Goal: Information Seeking & Learning: Find contact information

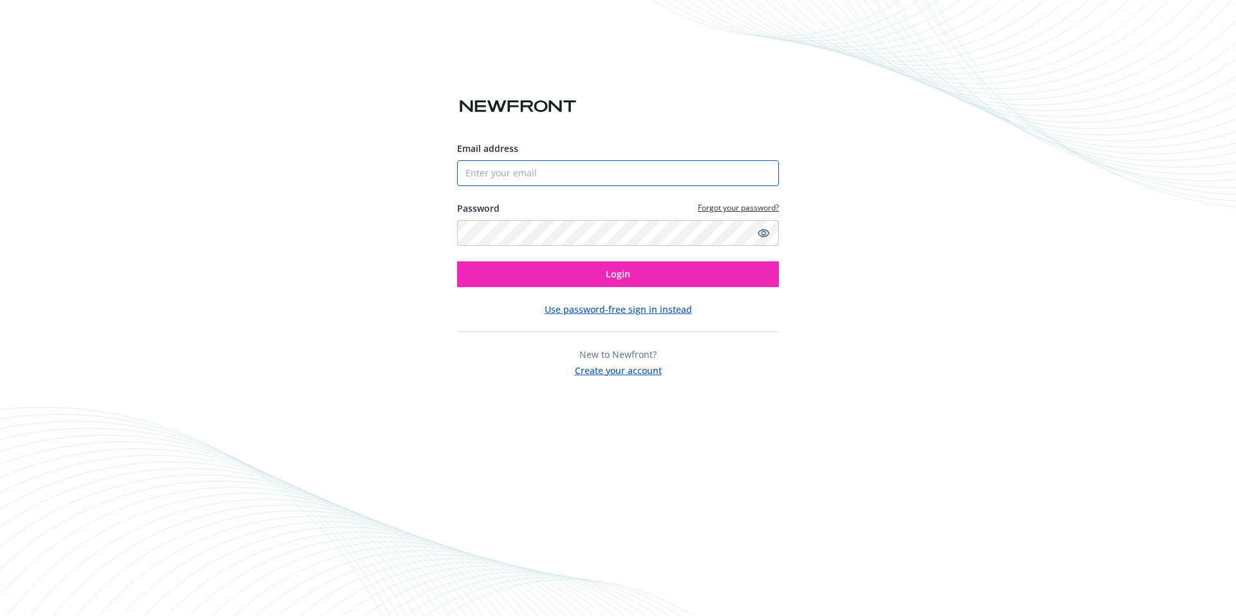
click at [606, 176] on input "Email address" at bounding box center [618, 173] width 322 height 26
paste input "[EMAIL_ADDRESS][DOMAIN_NAME]"
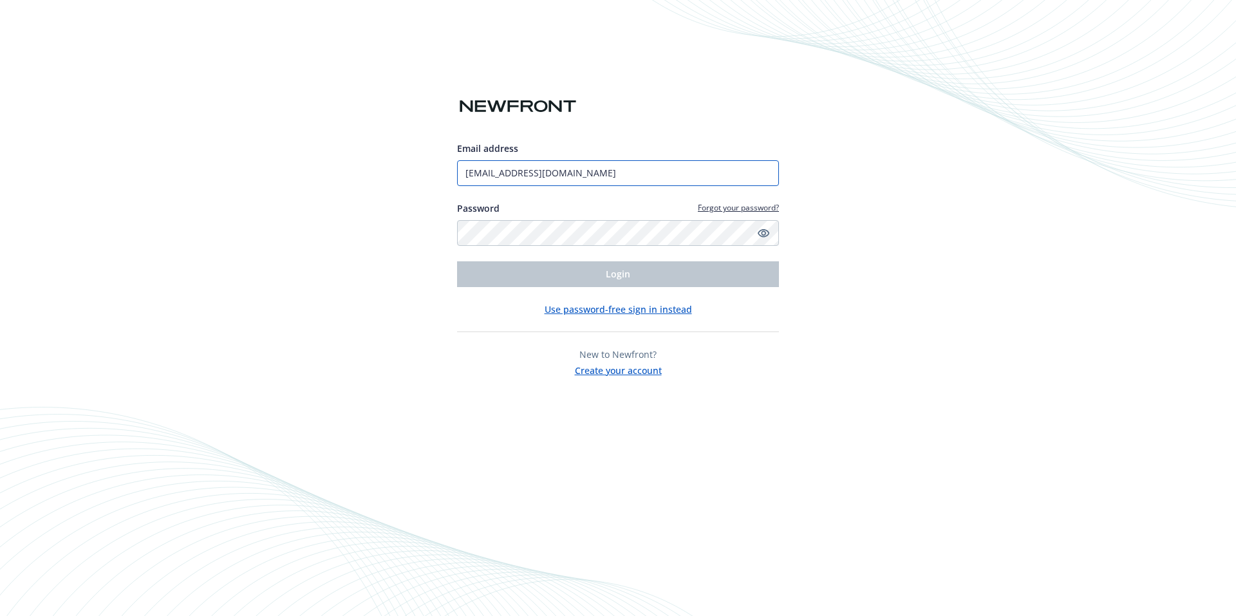
type input "[EMAIL_ADDRESS][DOMAIN_NAME]"
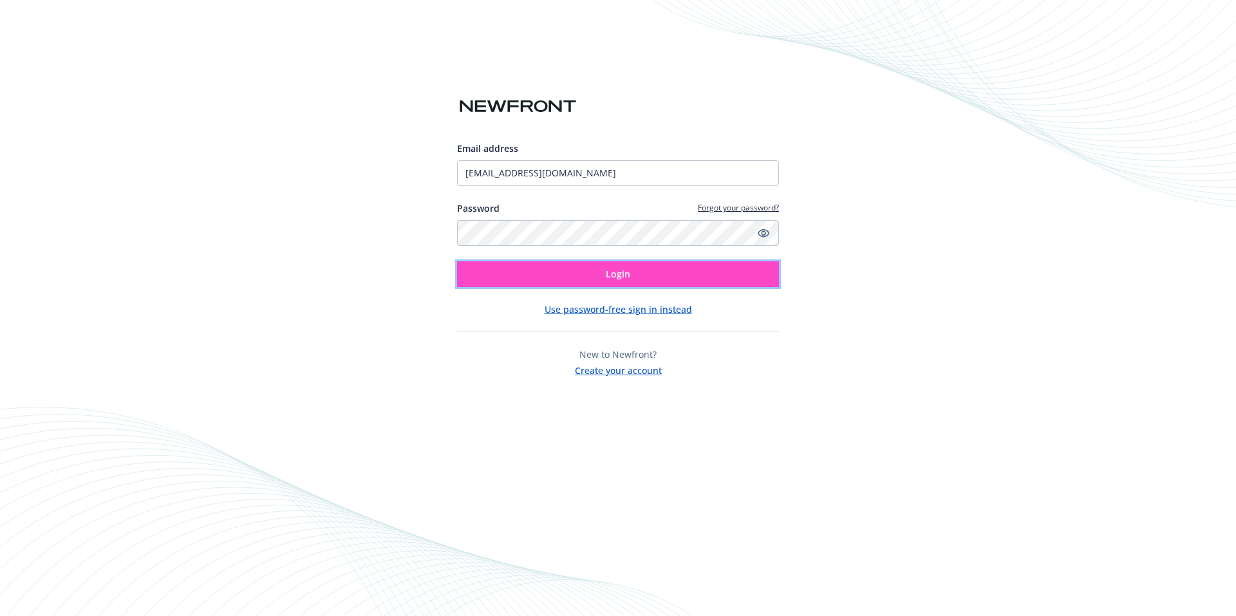
click at [563, 272] on button "Login" at bounding box center [618, 274] width 322 height 26
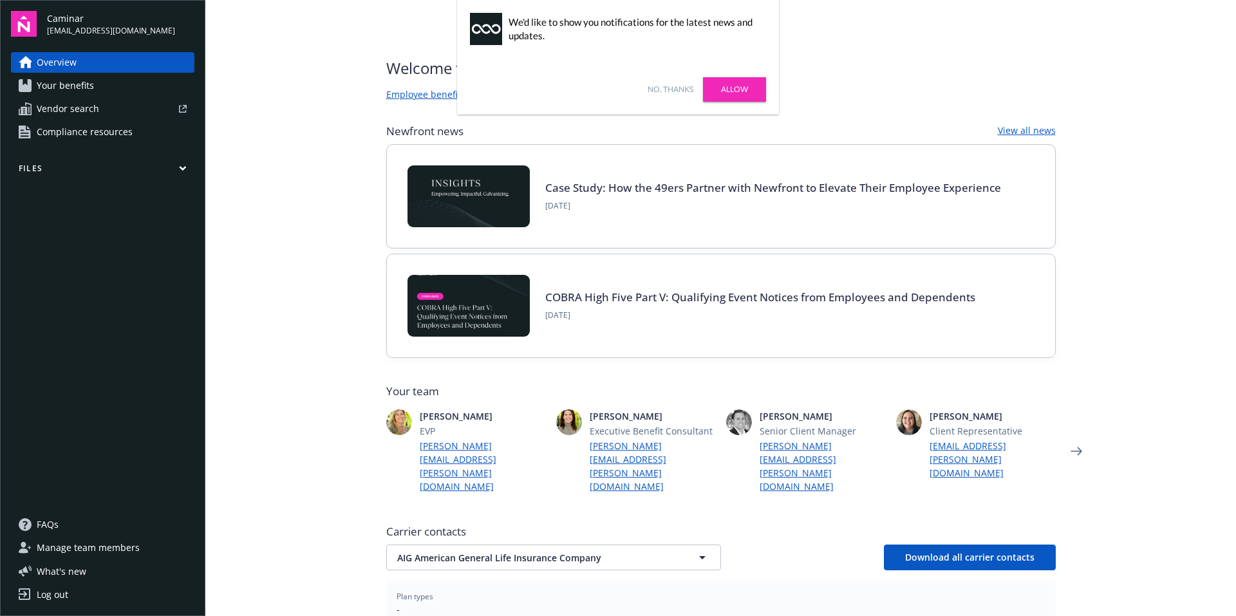
click at [676, 94] on link "No, thanks" at bounding box center [671, 90] width 46 height 12
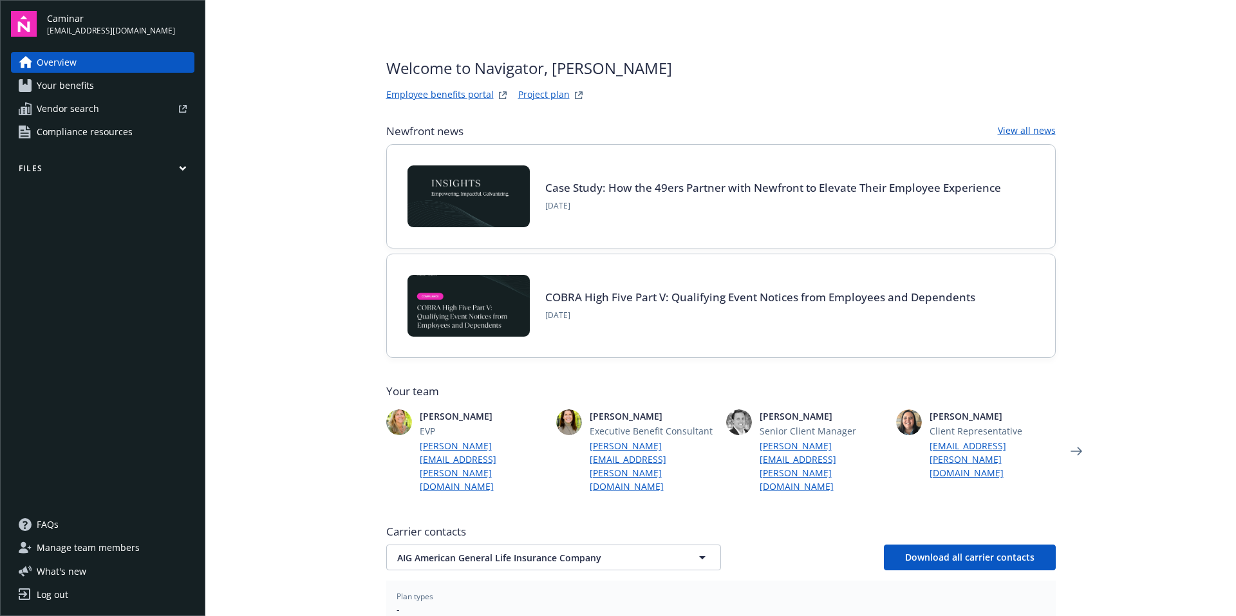
click at [84, 82] on span "Your benefits" at bounding box center [65, 85] width 57 height 21
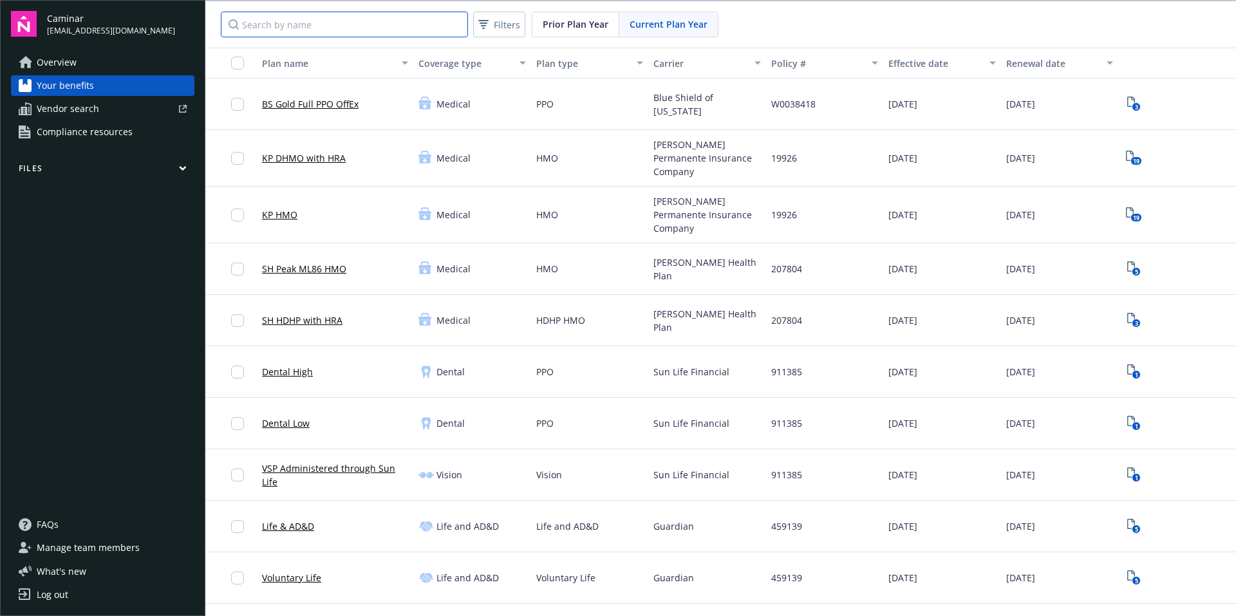
click at [391, 25] on input "Search by name" at bounding box center [344, 25] width 247 height 26
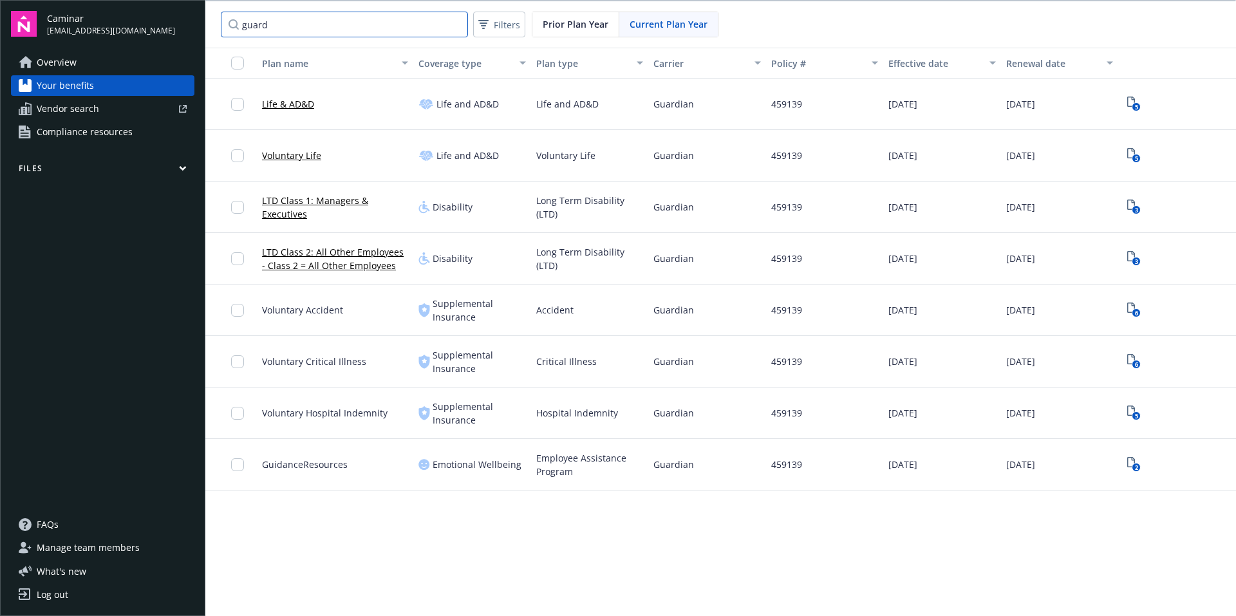
type input "guard"
drag, startPoint x: 816, startPoint y: 100, endPoint x: 766, endPoint y: 107, distance: 50.6
click at [766, 107] on div "459139" at bounding box center [825, 105] width 118 height 52
click at [1135, 112] on span "5" at bounding box center [1134, 104] width 21 height 21
click at [1128, 99] on icon "5" at bounding box center [1135, 104] width 14 height 15
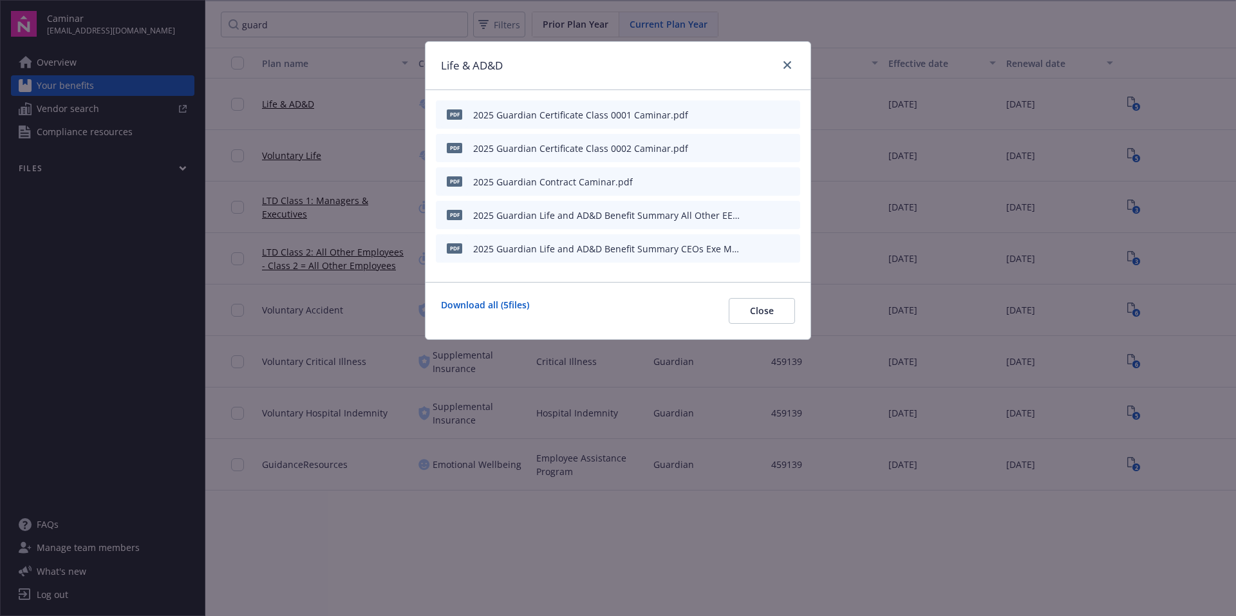
click at [796, 66] on div "Life & AD&D" at bounding box center [618, 66] width 385 height 48
click at [788, 65] on icon "close" at bounding box center [788, 65] width 8 height 8
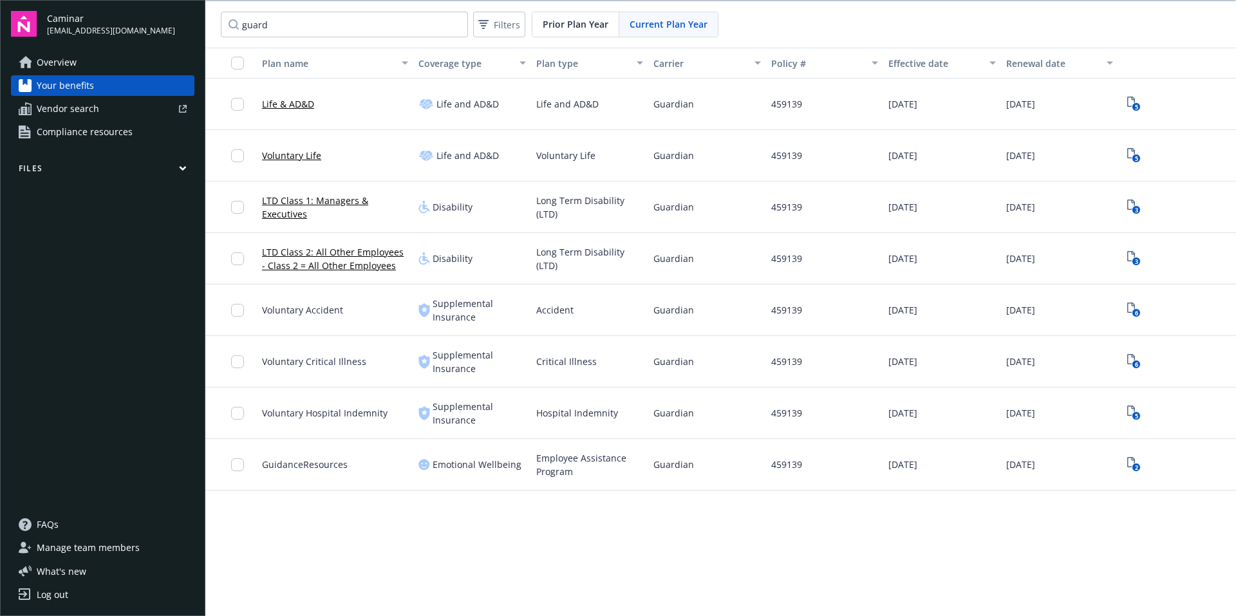
click at [183, 168] on icon "button" at bounding box center [183, 169] width 8 height 6
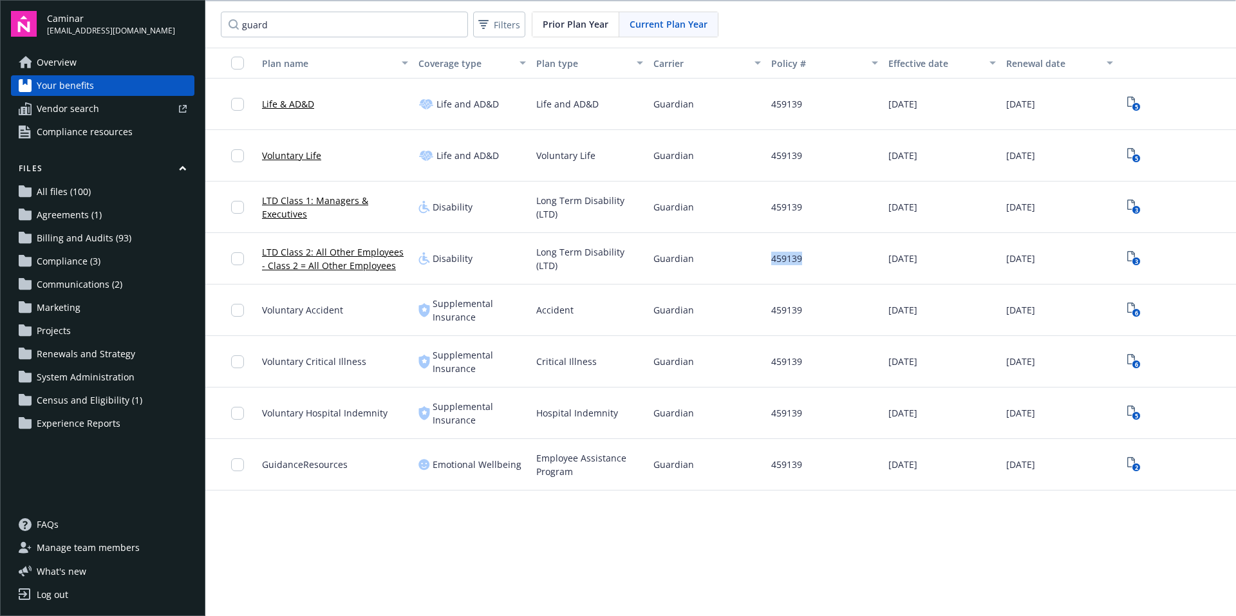
drag, startPoint x: 839, startPoint y: 269, endPoint x: 691, endPoint y: 272, distance: 148.1
click at [691, 272] on div "LTD Class 2: All Other Employees - Class 2 = All Other Employees Disability Lon…" at bounding box center [720, 259] width 1031 height 52
click at [84, 63] on link "Overview" at bounding box center [103, 62] width 184 height 21
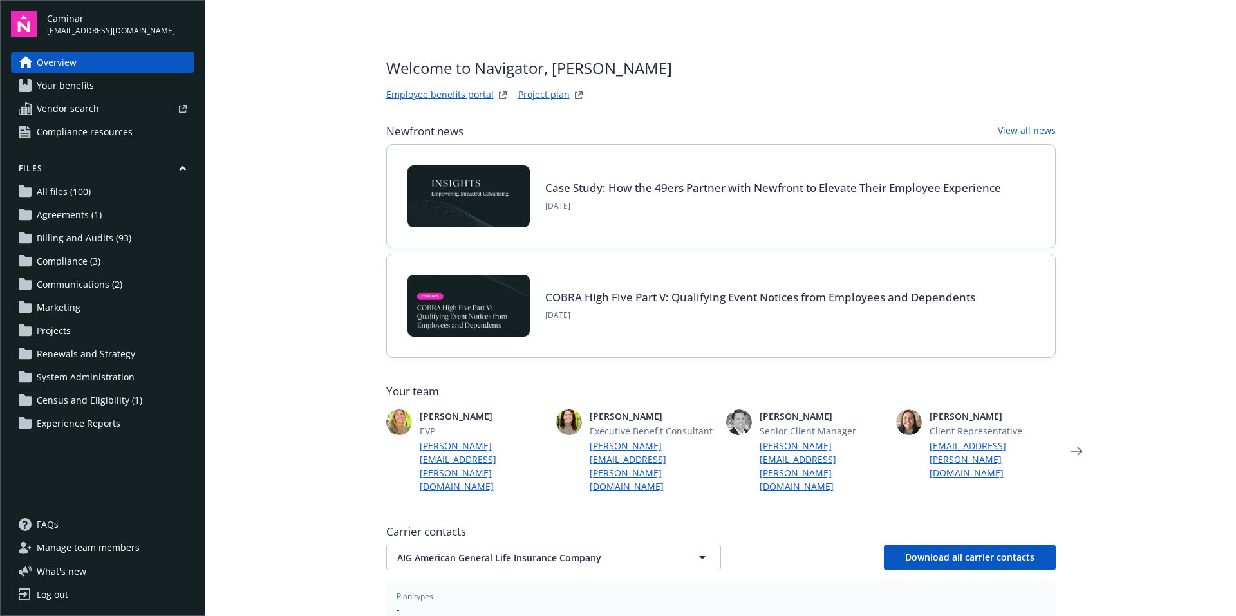
click at [57, 82] on span "Your benefits" at bounding box center [65, 85] width 57 height 21
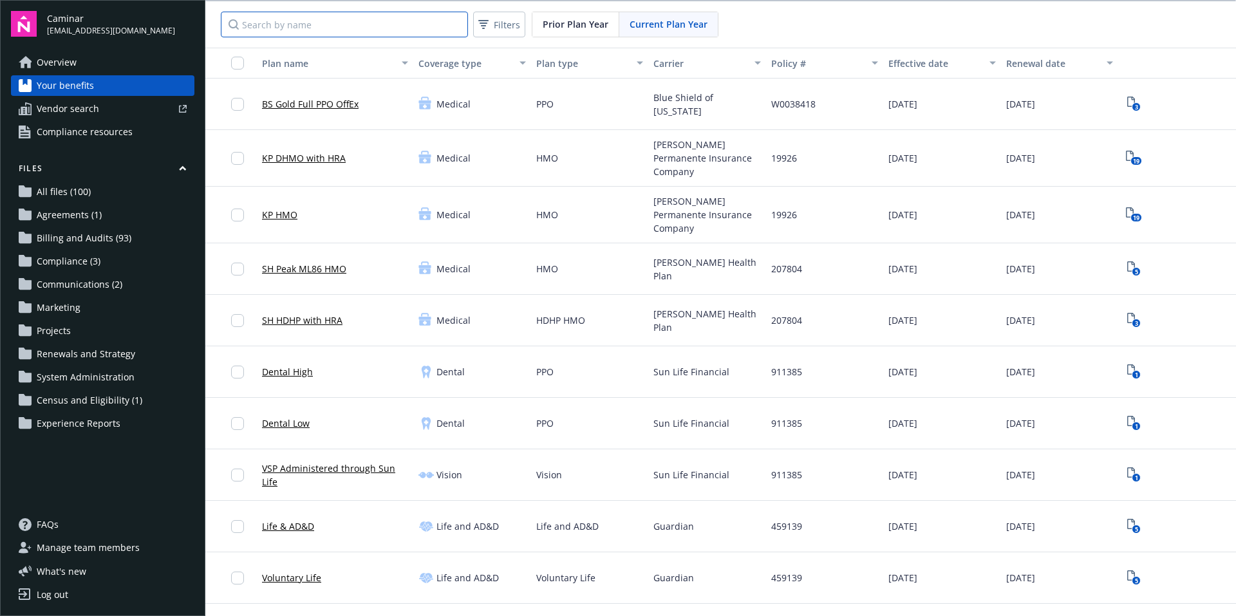
click at [397, 28] on input "Search by name" at bounding box center [344, 25] width 247 height 26
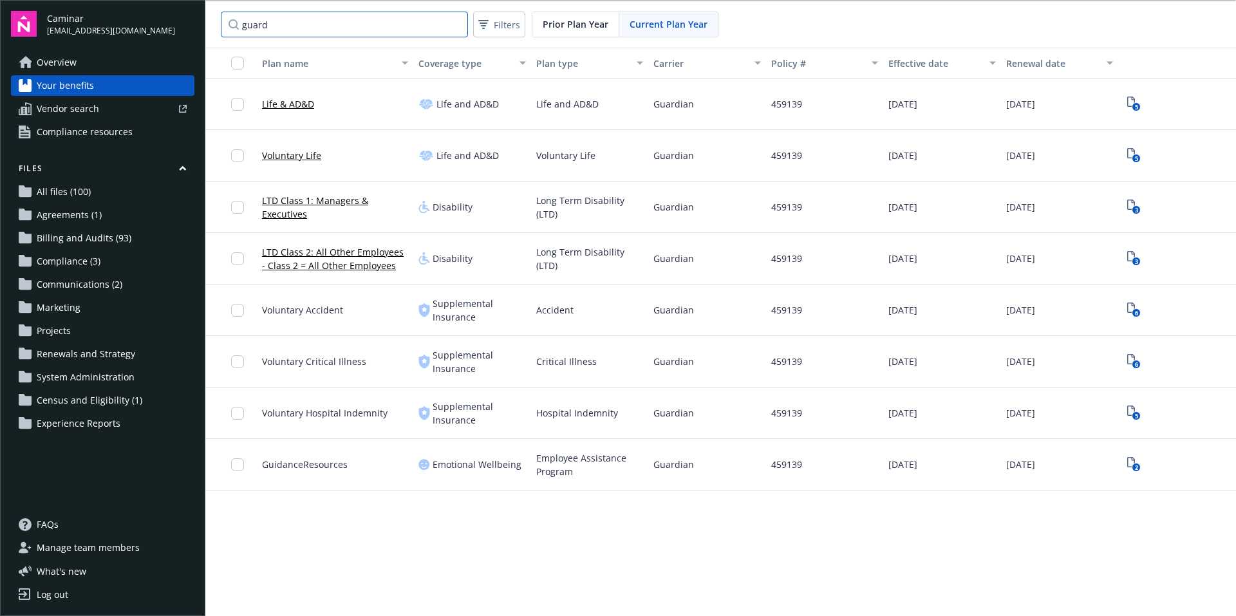
type input "guard"
drag, startPoint x: 807, startPoint y: 210, endPoint x: 760, endPoint y: 209, distance: 47.0
click at [760, 209] on div "LTD Class 1: Managers & Executives Disability Long Term Disability (LTD) Guardi…" at bounding box center [720, 208] width 1031 height 52
copy div "459139"
click at [35, 67] on link "Overview" at bounding box center [103, 62] width 184 height 21
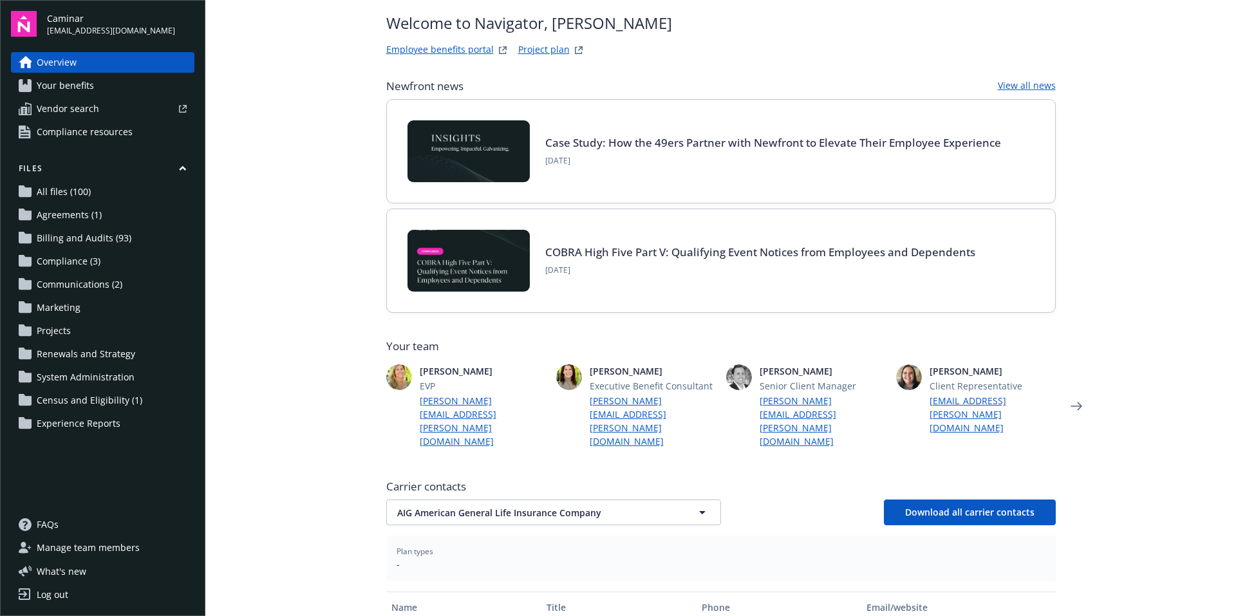
scroll to position [64, 0]
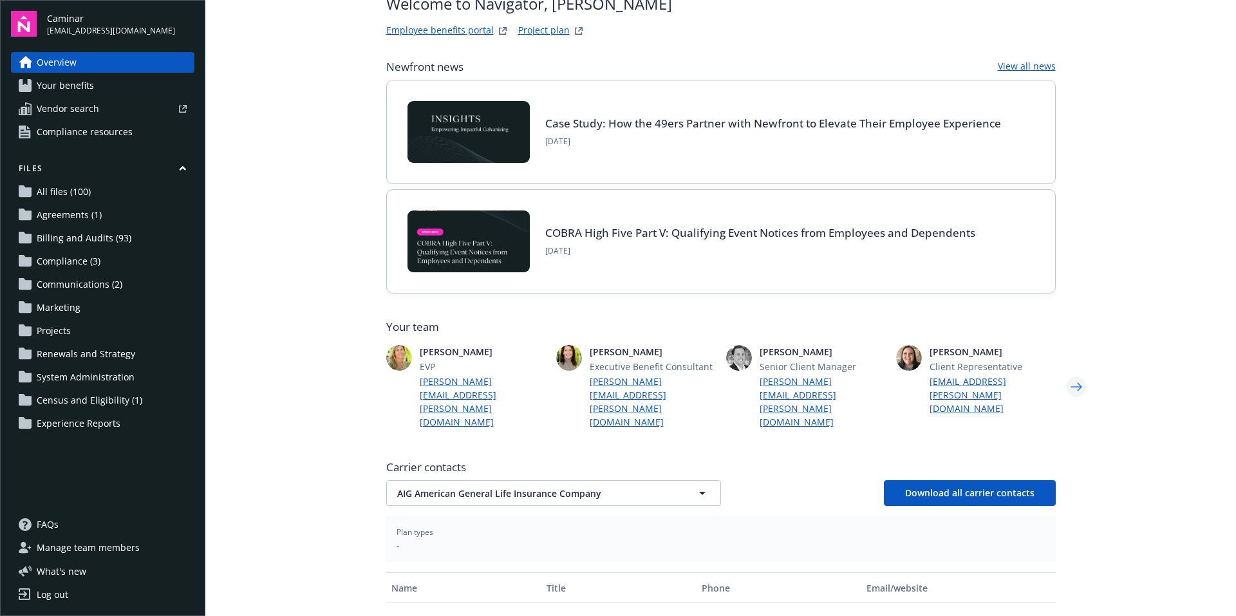
click at [1070, 374] on icon "Next" at bounding box center [1076, 387] width 21 height 26
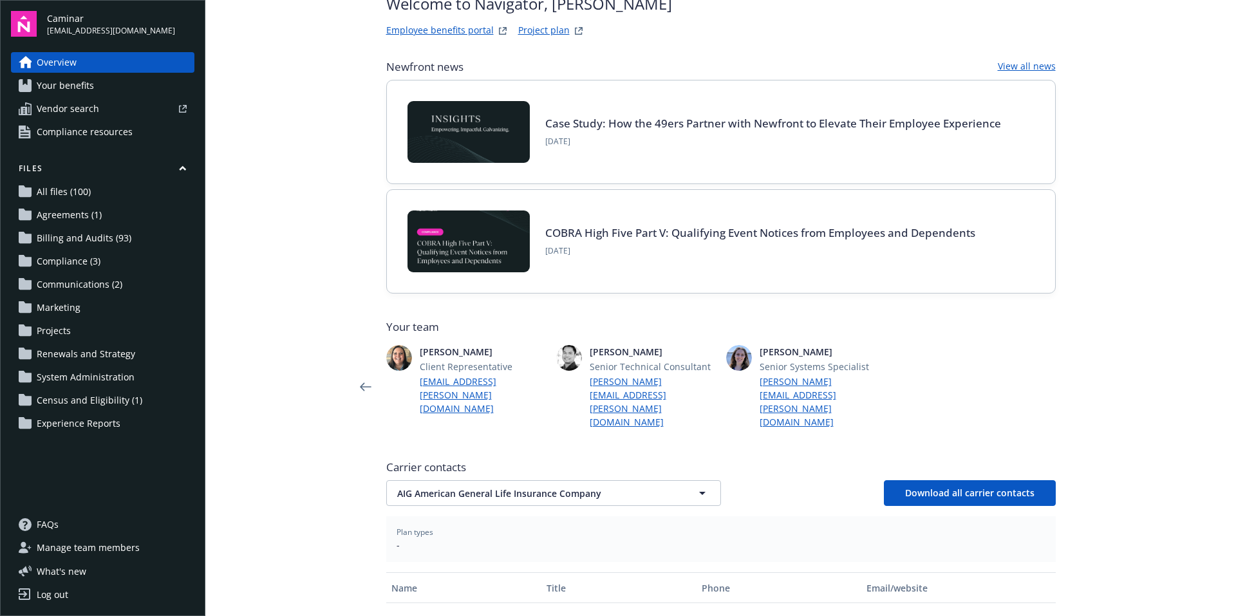
click at [1070, 374] on icon "Next" at bounding box center [1076, 387] width 21 height 26
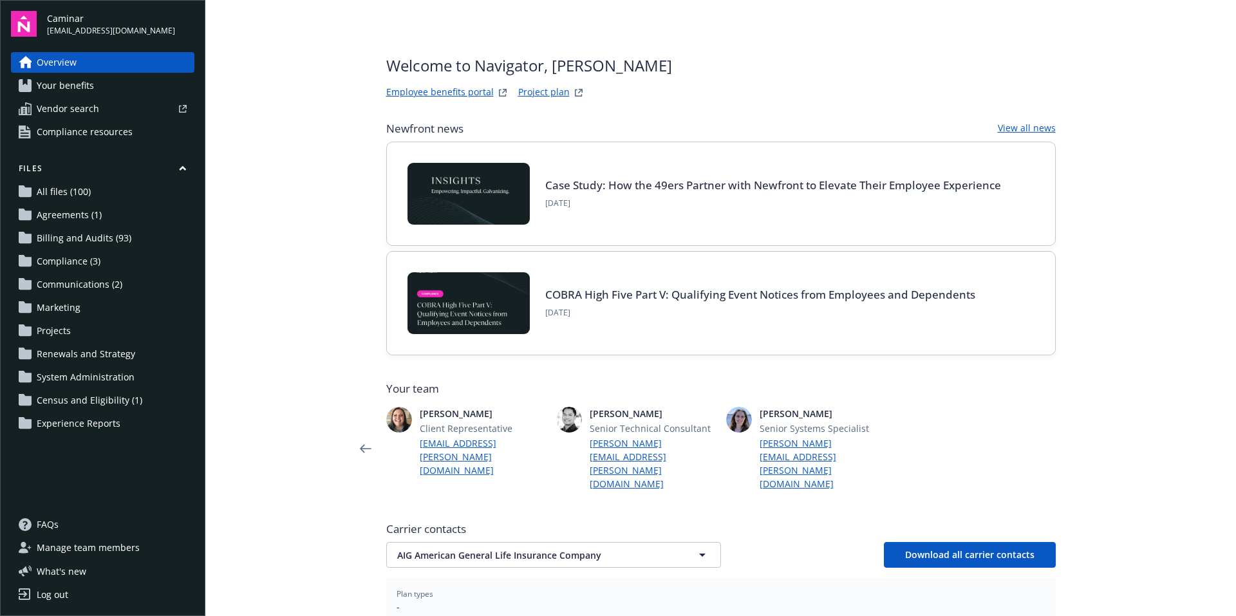
scroll to position [0, 0]
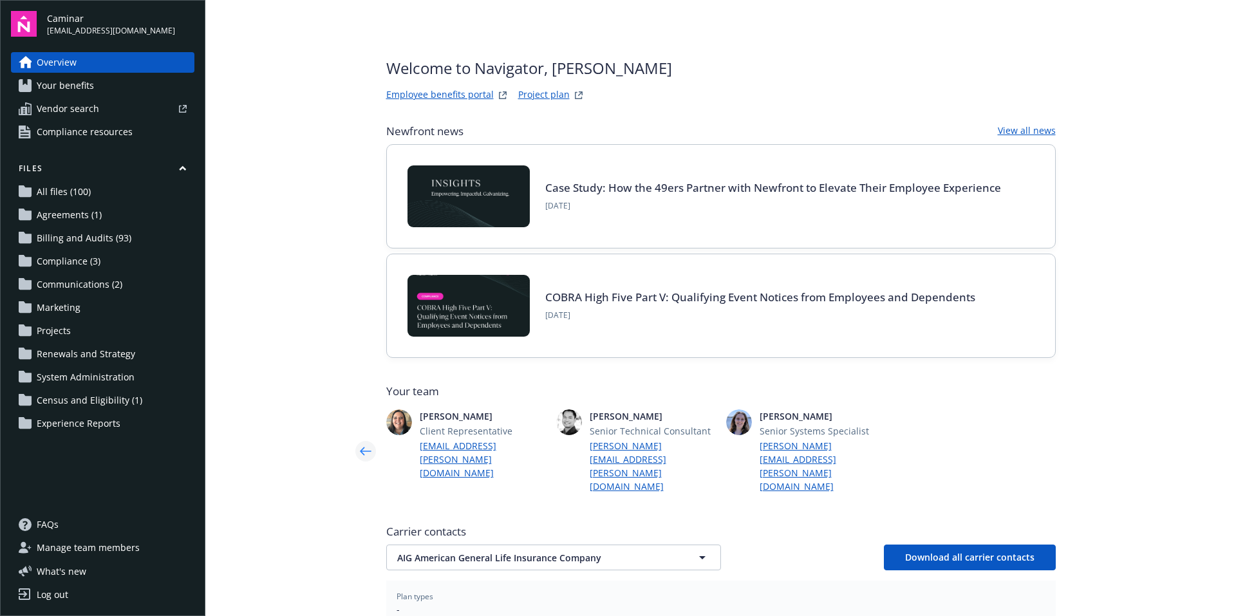
click at [355, 439] on icon "Previous" at bounding box center [365, 452] width 21 height 26
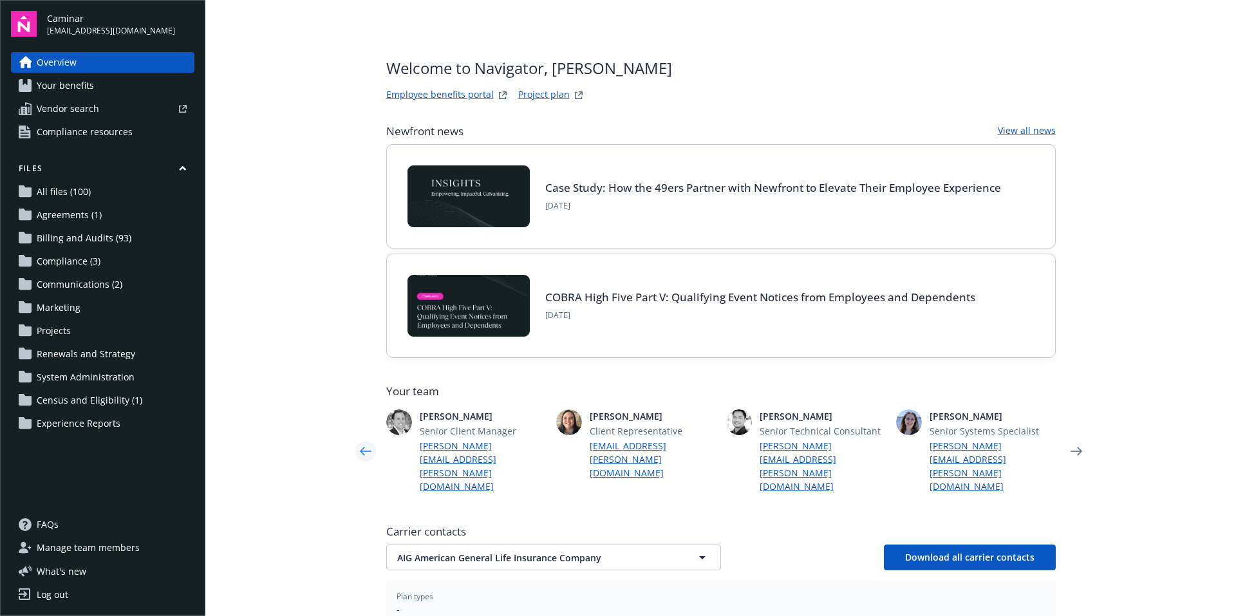
click at [355, 439] on icon "Previous" at bounding box center [365, 452] width 21 height 26
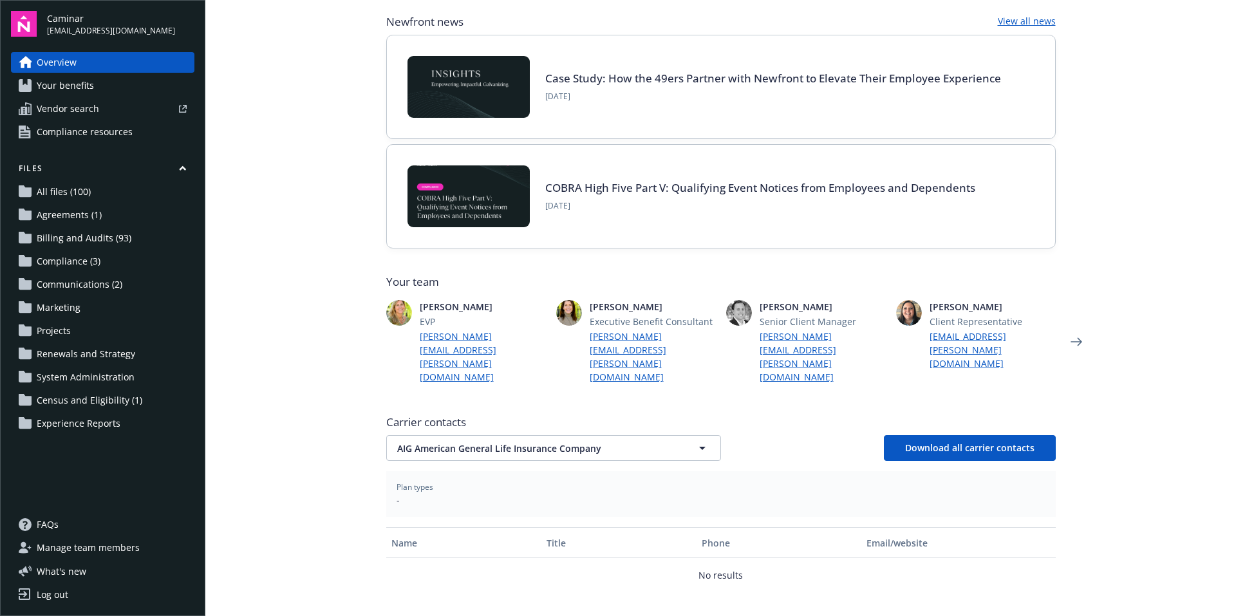
scroll to position [129, 0]
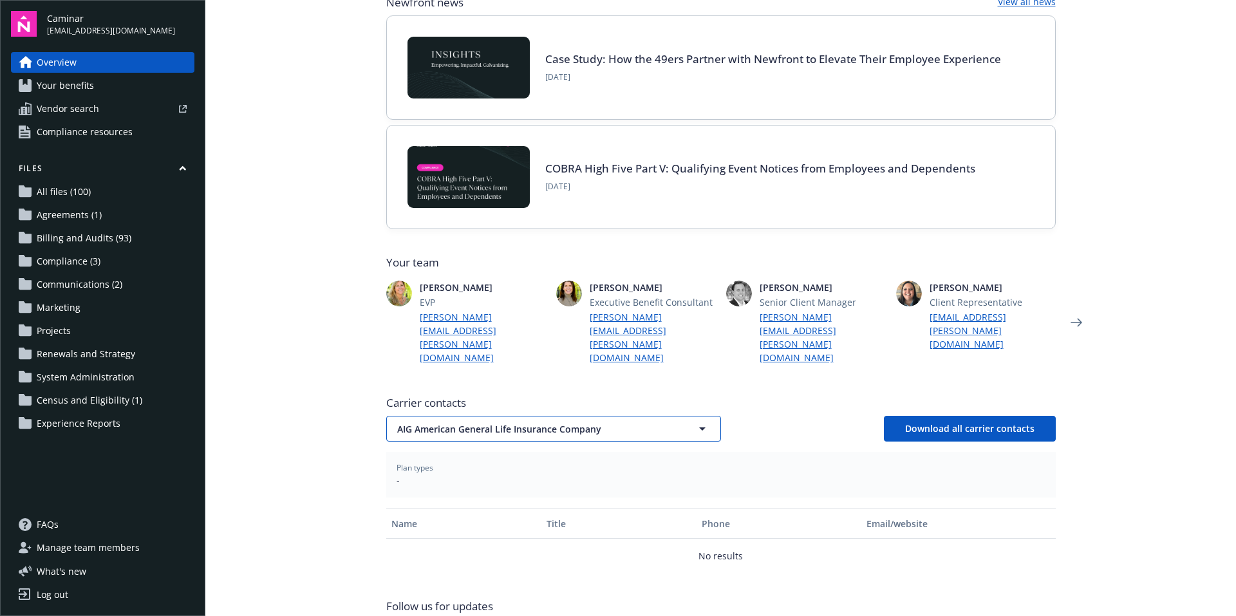
click at [699, 421] on icon "button" at bounding box center [702, 428] width 15 height 15
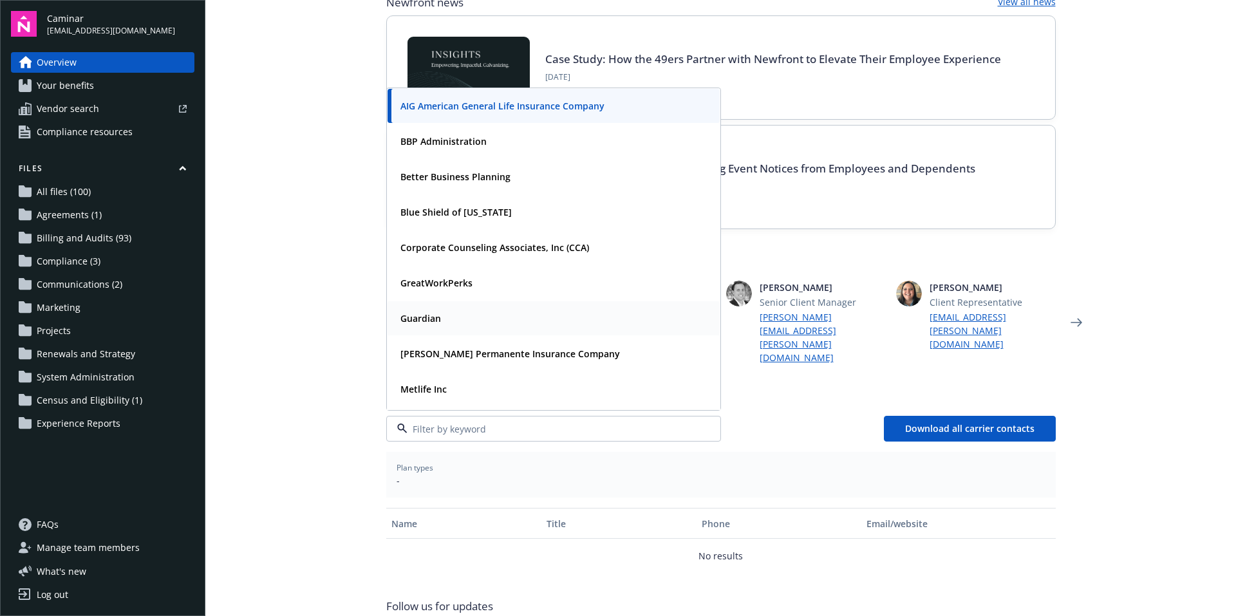
click at [424, 312] on strong "Guardian" at bounding box center [421, 318] width 41 height 12
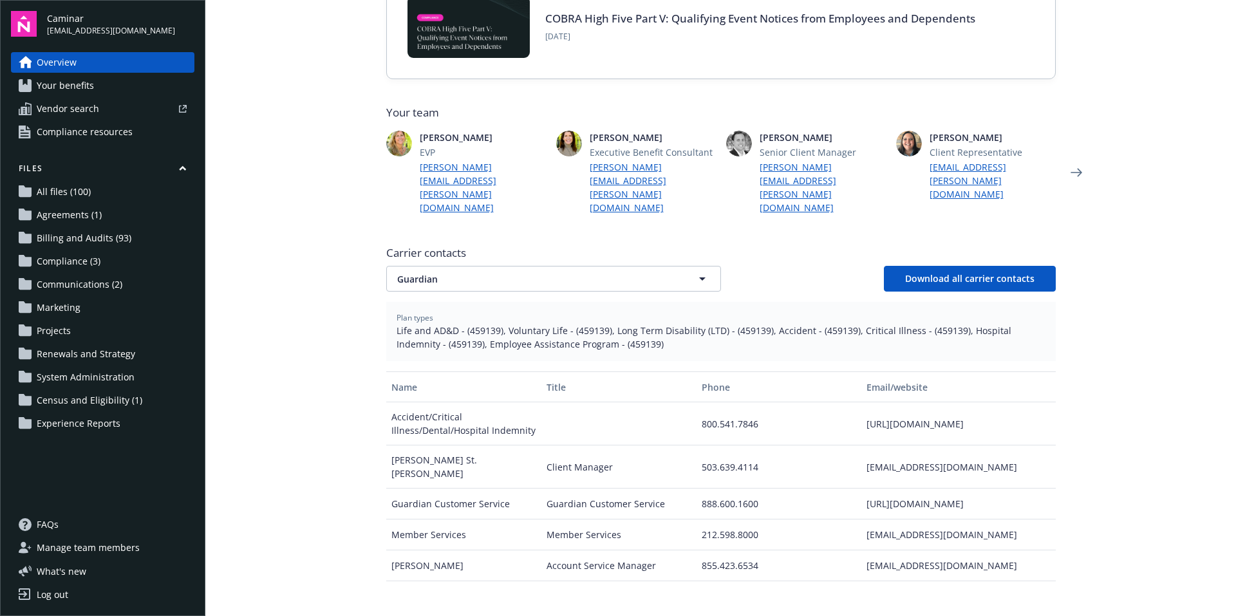
scroll to position [258, 0]
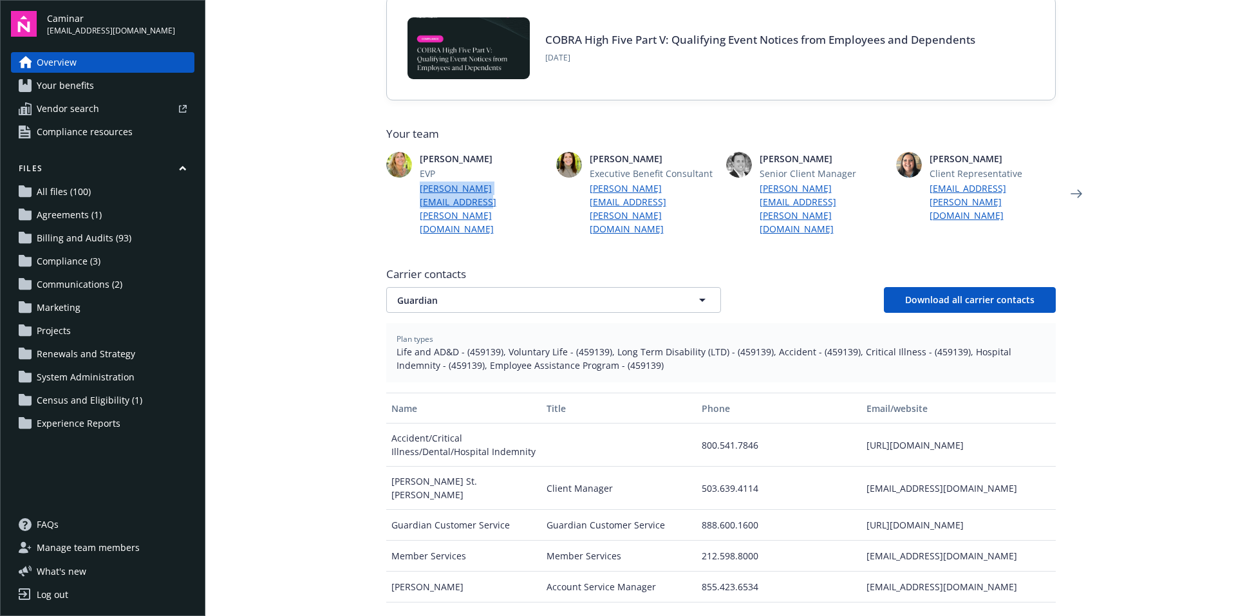
drag, startPoint x: 444, startPoint y: 210, endPoint x: 413, endPoint y: 187, distance: 38.3
click at [413, 187] on div "Newfront news View all news Case Study: How the 49ers Partner with Newfront to …" at bounding box center [721, 333] width 670 height 934
copy link "[PERSON_NAME][EMAIL_ADDRESS][PERSON_NAME][DOMAIN_NAME]"
